Goal: Check status

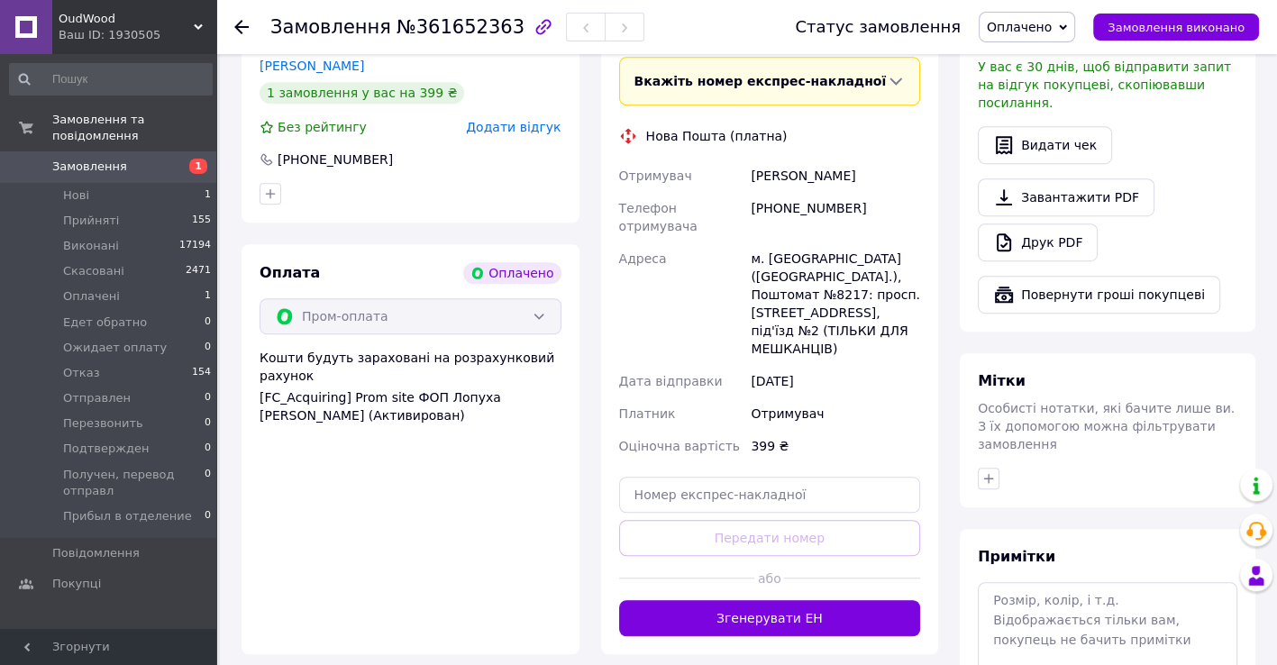
scroll to position [360, 0]
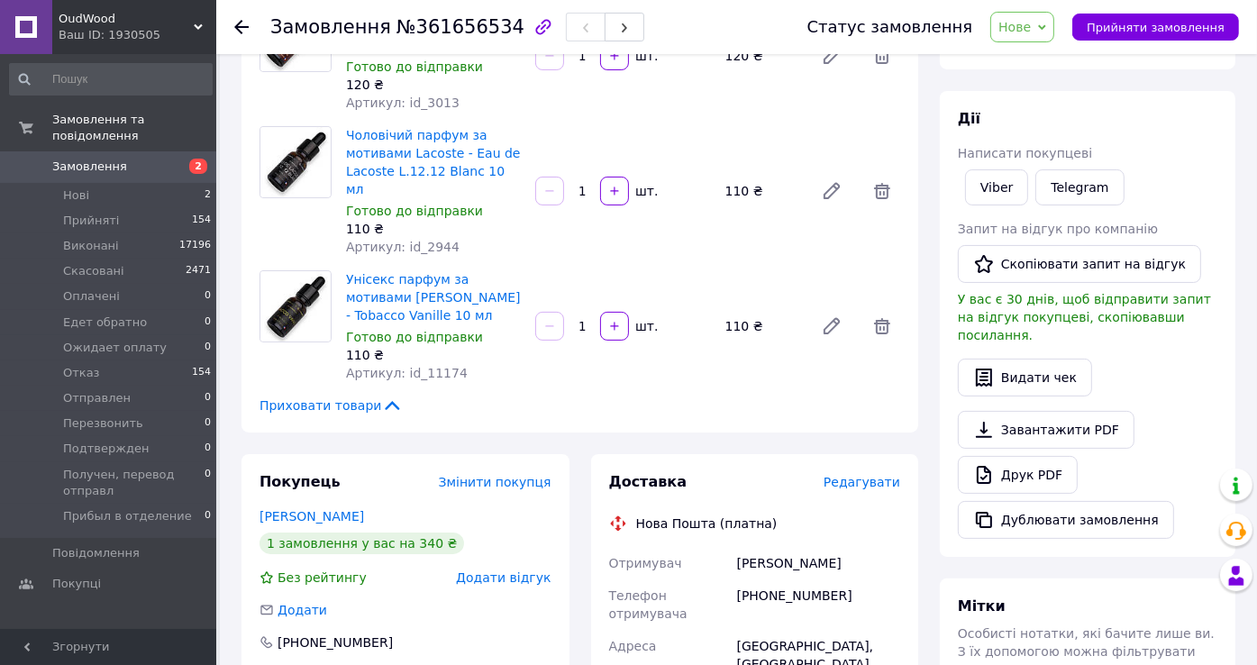
scroll to position [360, 0]
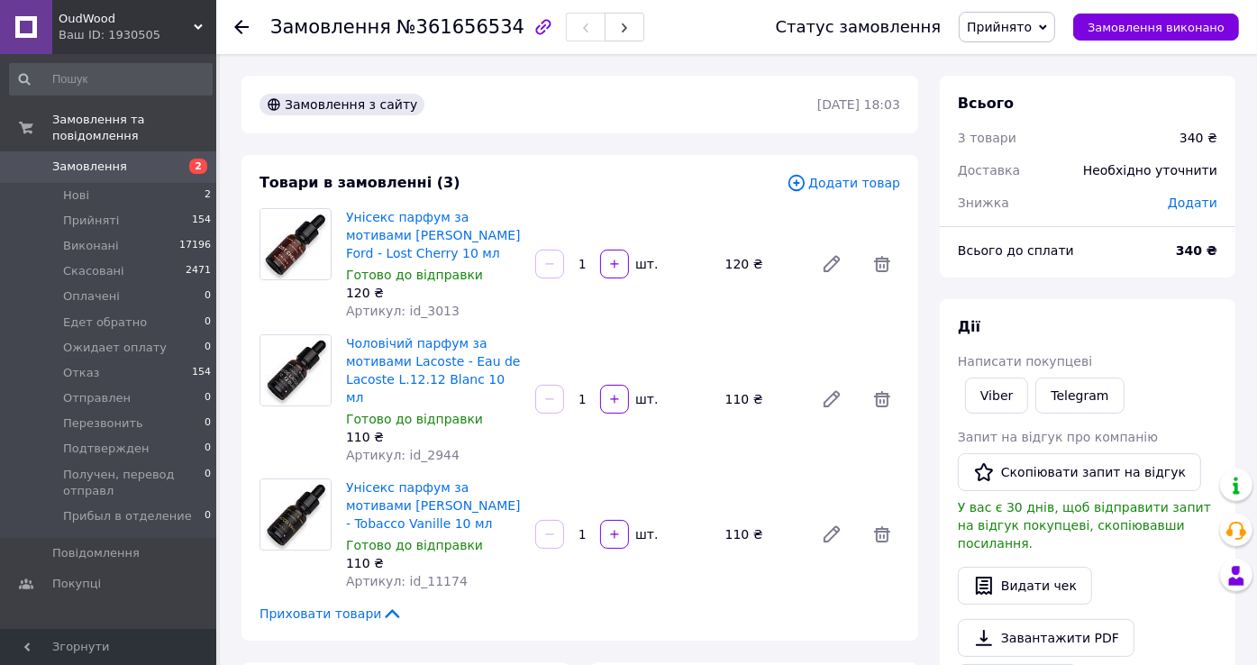
scroll to position [90, 0]
